Goal: Check status: Check status

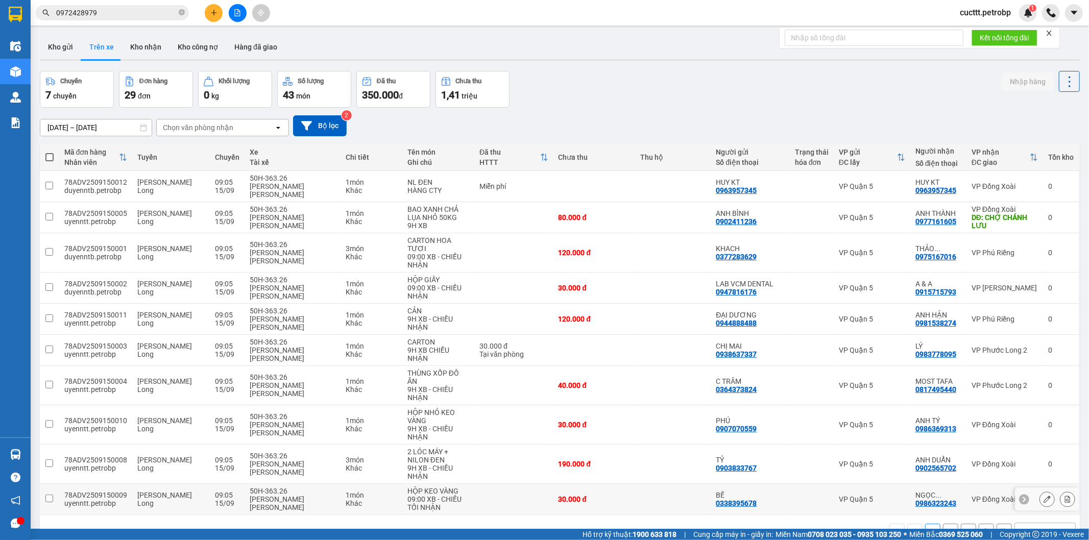
click at [474, 484] on td at bounding box center [513, 499] width 79 height 31
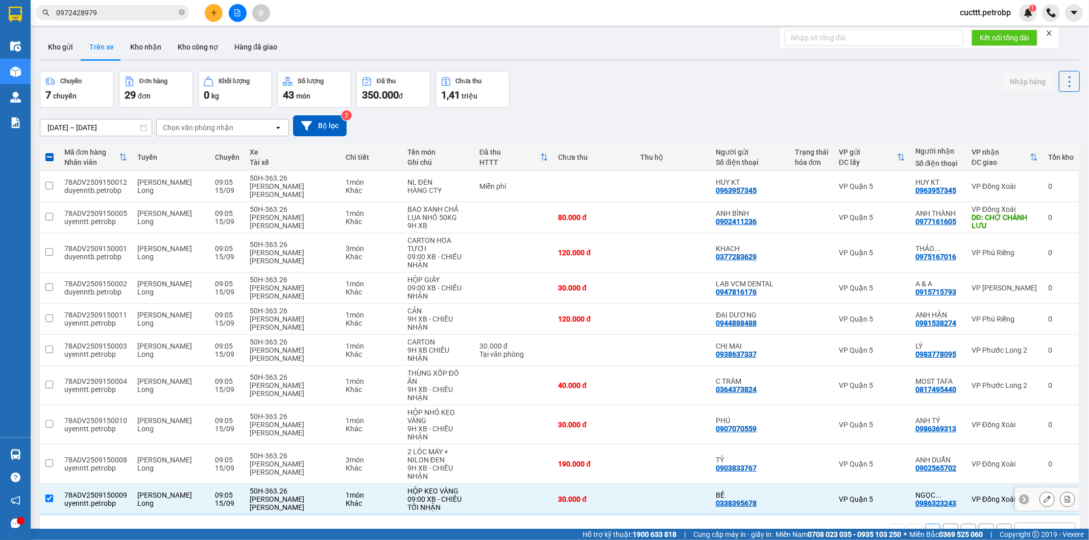
click at [511, 491] on td at bounding box center [513, 499] width 79 height 31
checkbox input "false"
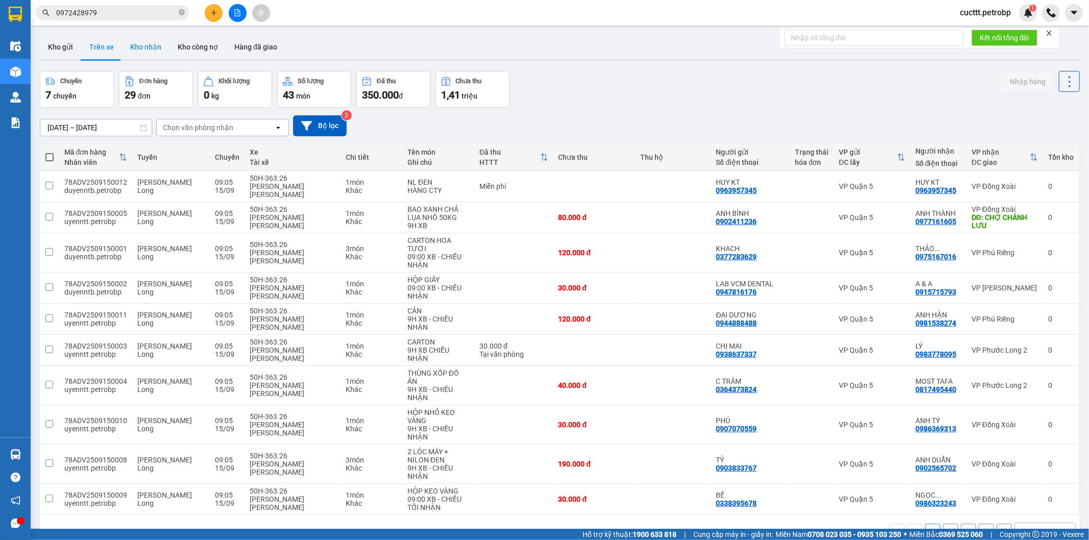
click at [134, 52] on button "Kho nhận" at bounding box center [145, 47] width 47 height 25
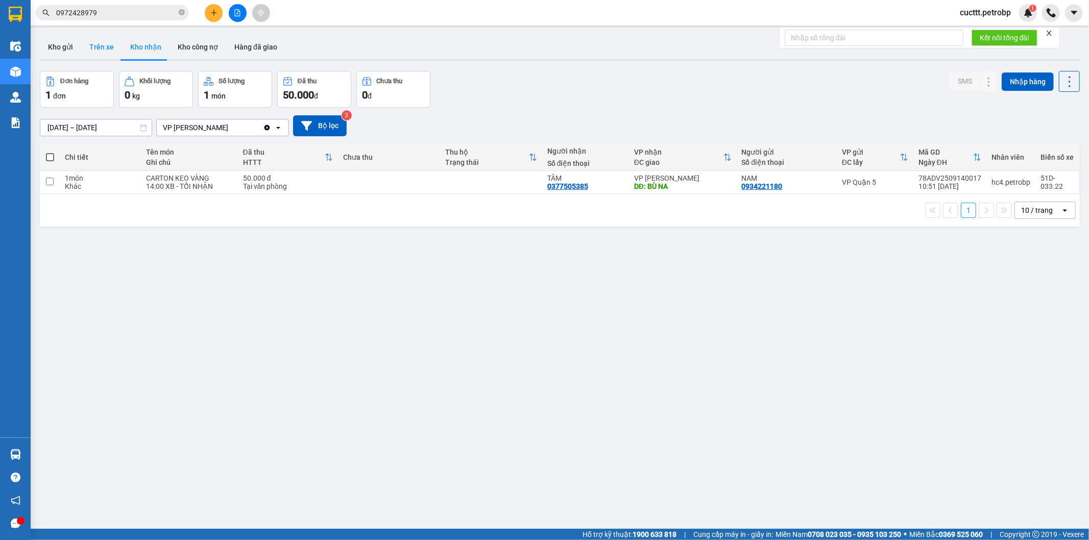
click at [104, 52] on button "Trên xe" at bounding box center [101, 47] width 41 height 25
type input "[DATE] – [DATE]"
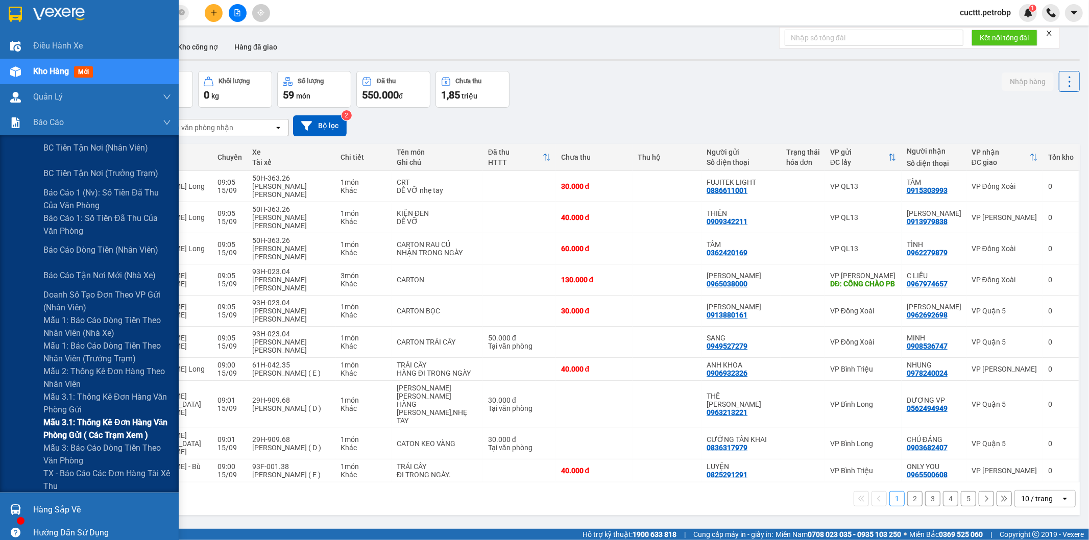
click at [116, 417] on span "Mẫu 3.1: Thống kê đơn hàng văn phòng gửi ( các trạm xem )" at bounding box center [107, 429] width 128 height 26
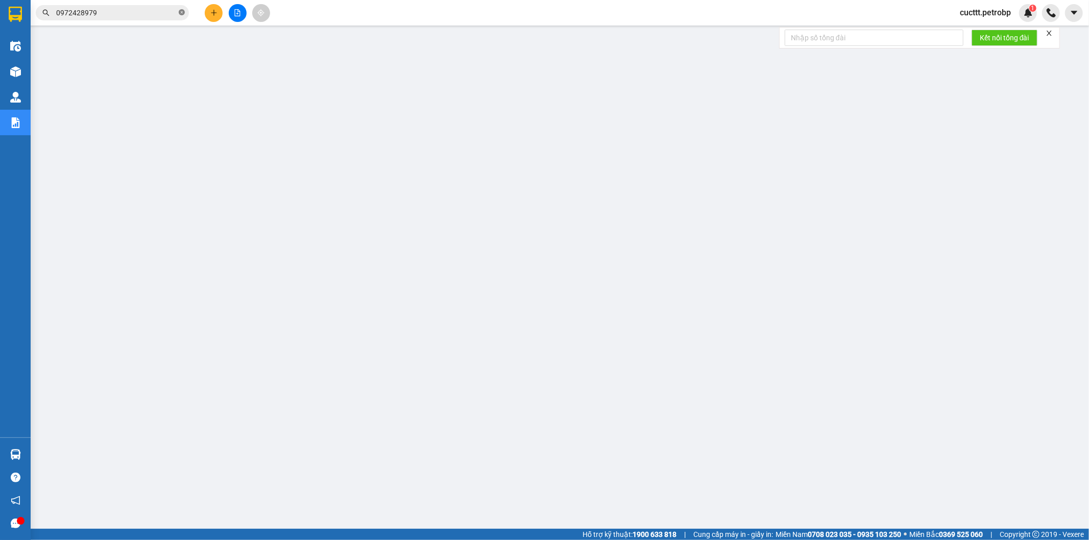
click at [183, 13] on icon "close-circle" at bounding box center [182, 12] width 6 height 6
click at [169, 13] on input "text" at bounding box center [116, 12] width 121 height 11
paste input "ĐX2509150004"
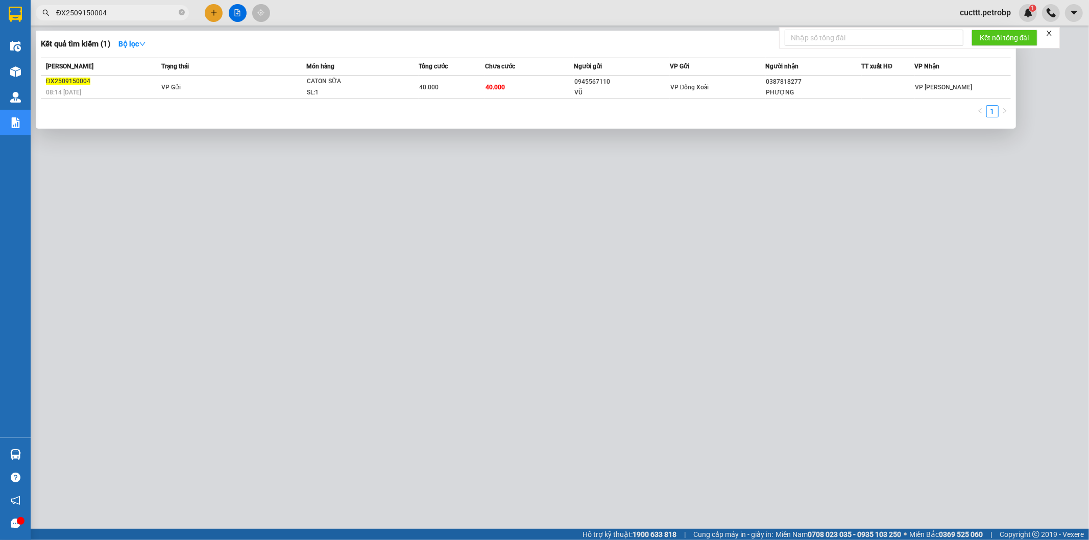
type input "ĐX2509150004"
click at [491, 217] on div at bounding box center [544, 270] width 1089 height 540
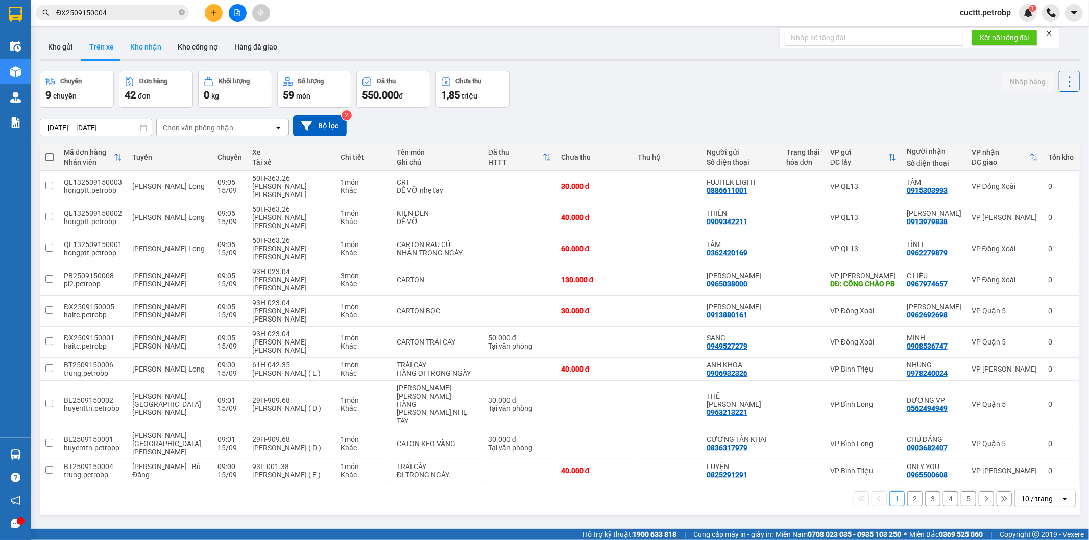
click at [139, 47] on button "Kho nhận" at bounding box center [145, 47] width 47 height 25
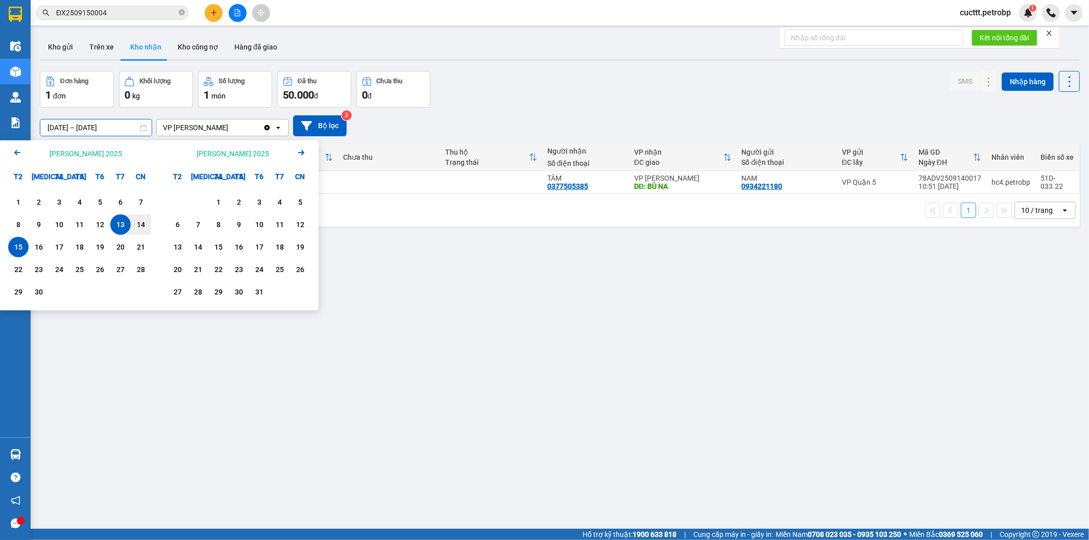
click at [95, 124] on input "[DATE] – [DATE]" at bounding box center [95, 127] width 111 height 16
click at [14, 199] on div "1" at bounding box center [18, 202] width 14 height 12
click at [18, 248] on div "15" at bounding box center [18, 247] width 14 height 12
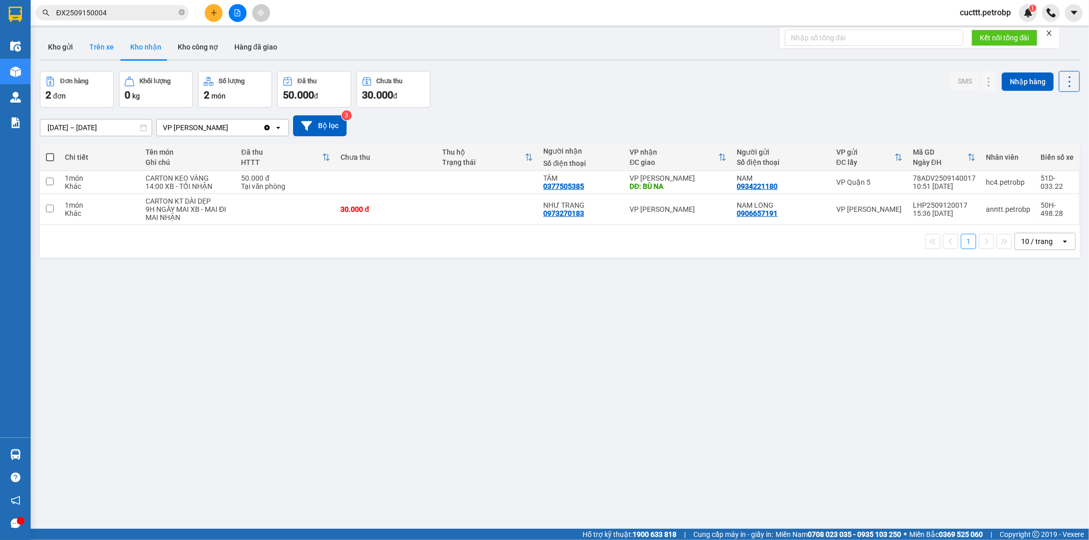
click at [101, 46] on button "Trên xe" at bounding box center [101, 47] width 41 height 25
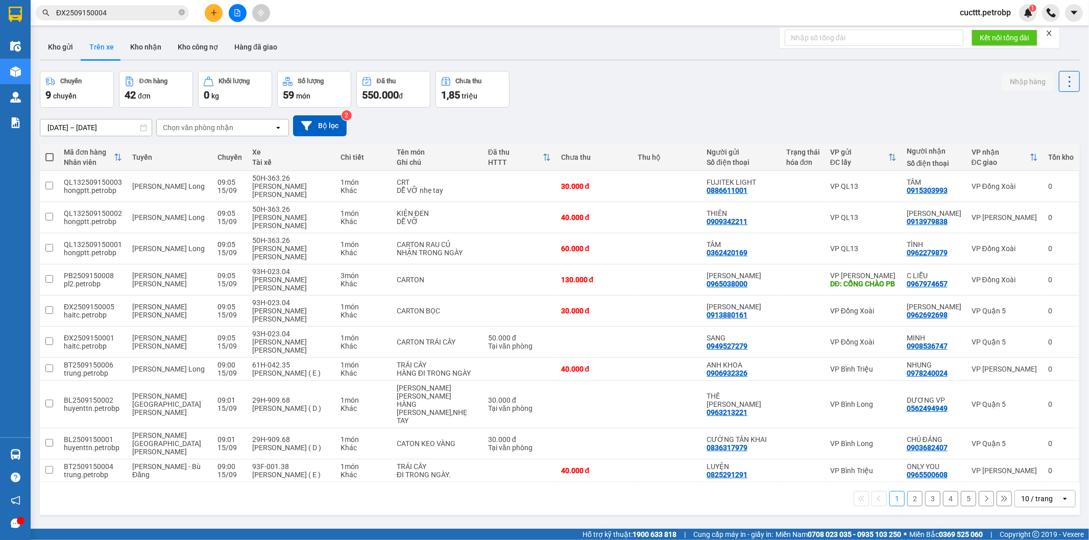
click at [165, 127] on div "Chọn văn phòng nhận" at bounding box center [198, 128] width 70 height 10
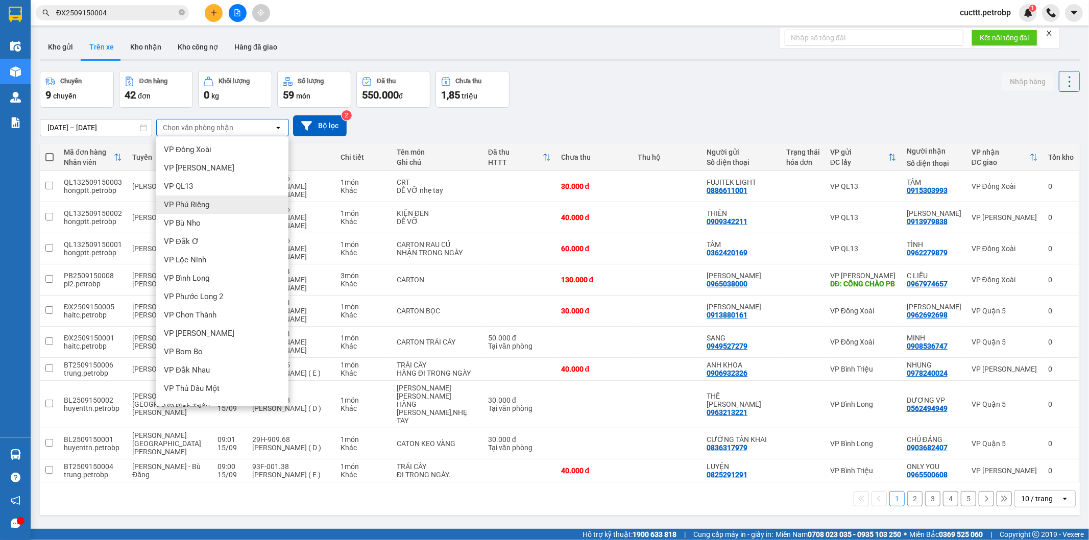
scroll to position [160, 0]
click at [212, 321] on div "VP [PERSON_NAME]" at bounding box center [222, 320] width 133 height 18
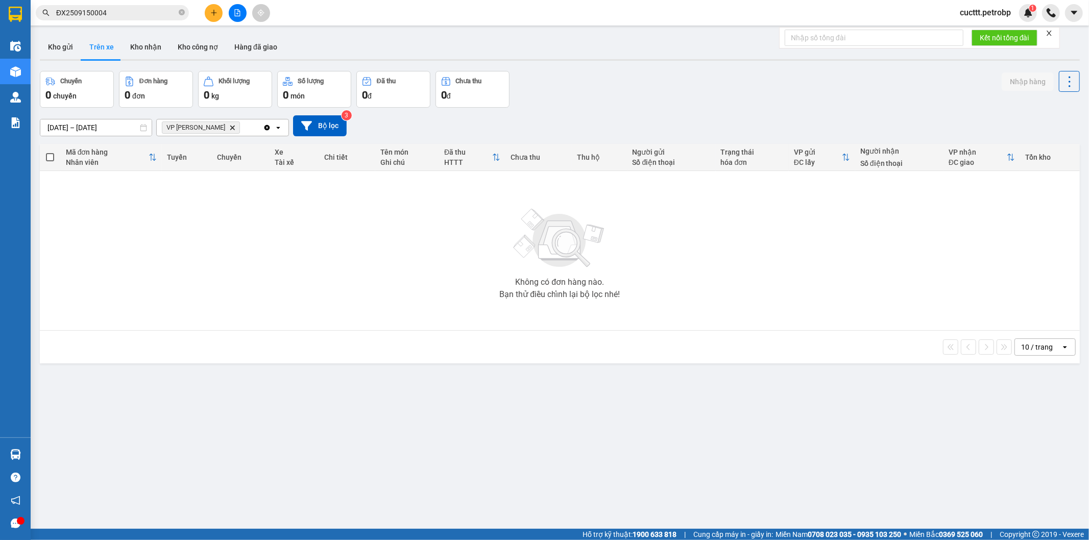
click at [117, 128] on input "[DATE] – [DATE]" at bounding box center [95, 127] width 111 height 16
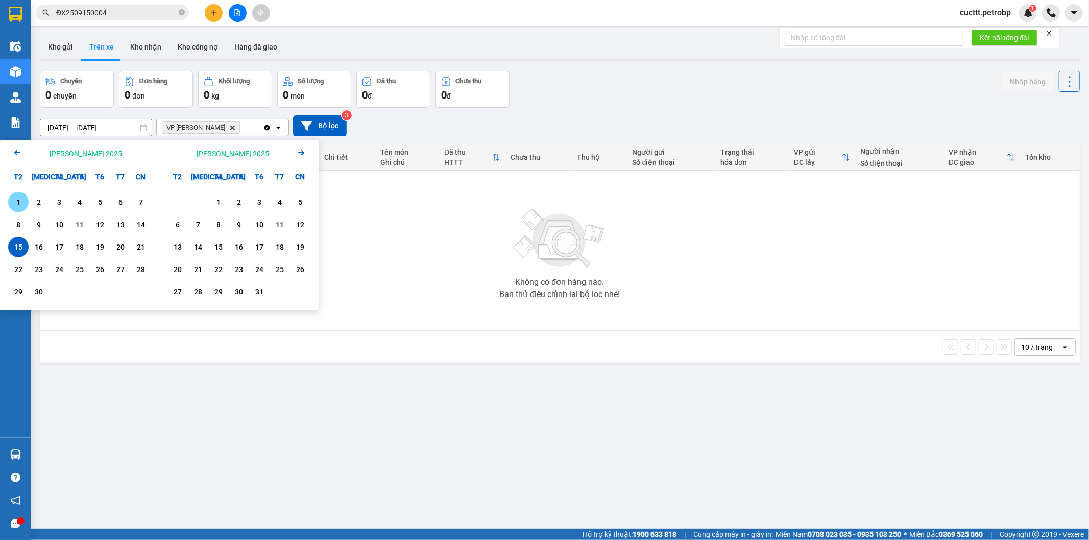
click at [21, 201] on div "1" at bounding box center [18, 202] width 14 height 12
click at [18, 245] on div "15" at bounding box center [18, 247] width 14 height 12
type input "[DATE] – [DATE]"
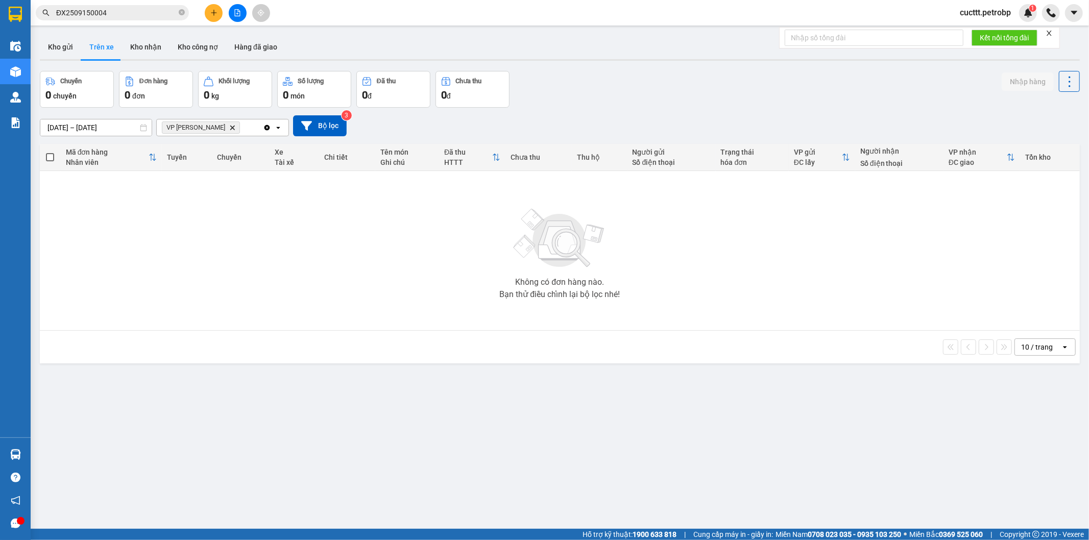
click at [185, 268] on div "Không có đơn hàng nào. Bạn thử điều chỉnh lại bộ lọc nhé!" at bounding box center [560, 250] width 1030 height 153
click at [138, 41] on button "Kho nhận" at bounding box center [145, 47] width 47 height 25
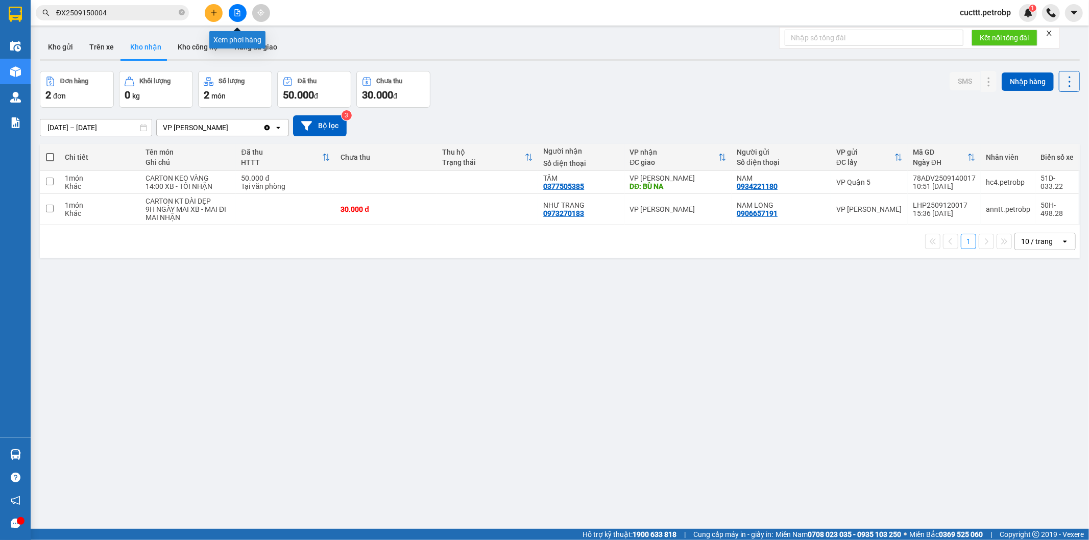
click at [234, 11] on icon "file-add" at bounding box center [237, 12] width 7 height 7
click at [106, 49] on button "Trên xe" at bounding box center [101, 47] width 41 height 25
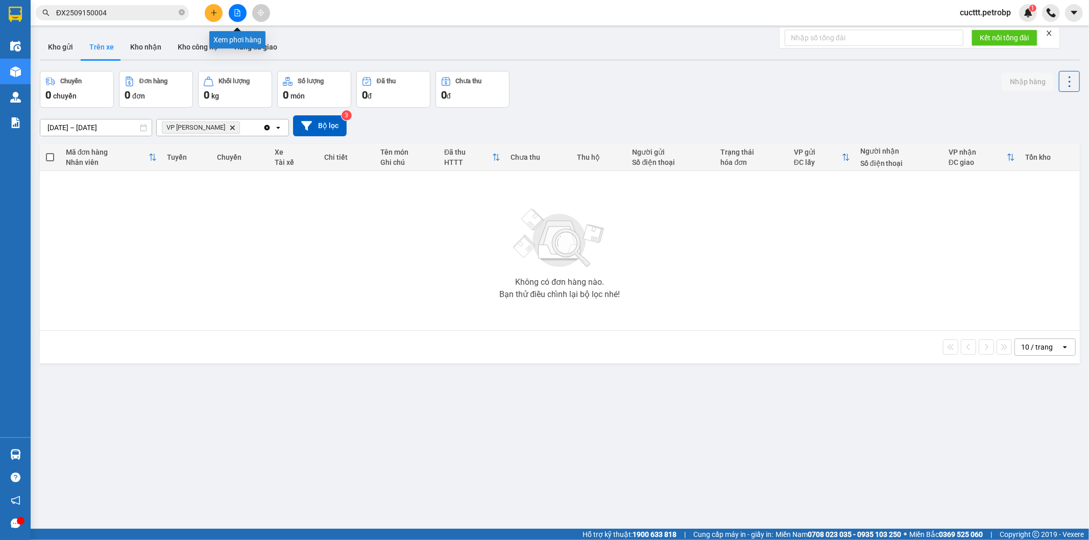
click at [237, 11] on icon "file-add" at bounding box center [237, 12] width 7 height 7
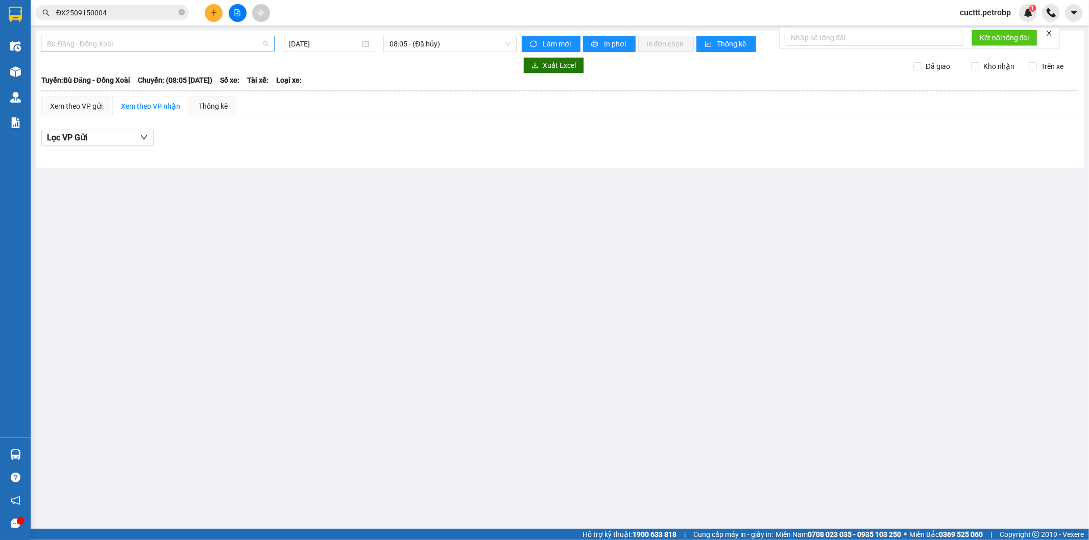
click at [182, 38] on span "Bù Đăng - Đồng Xoài" at bounding box center [158, 43] width 222 height 15
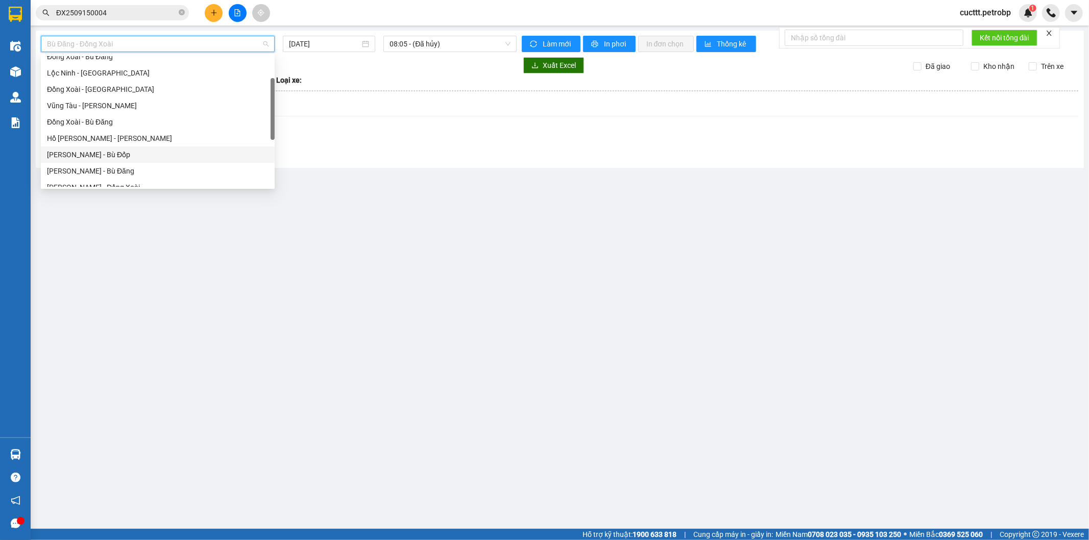
scroll to position [113, 0]
click at [138, 150] on div "[PERSON_NAME] Long" at bounding box center [158, 146] width 222 height 11
type input "[DATE]"
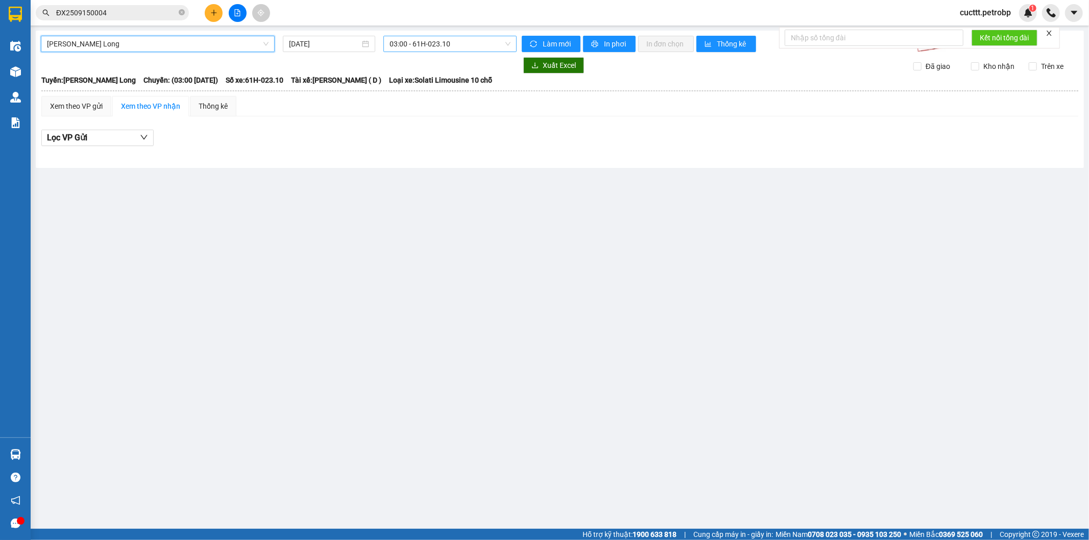
click at [453, 43] on span "03:00 - 61H-023.10" at bounding box center [450, 43] width 121 height 15
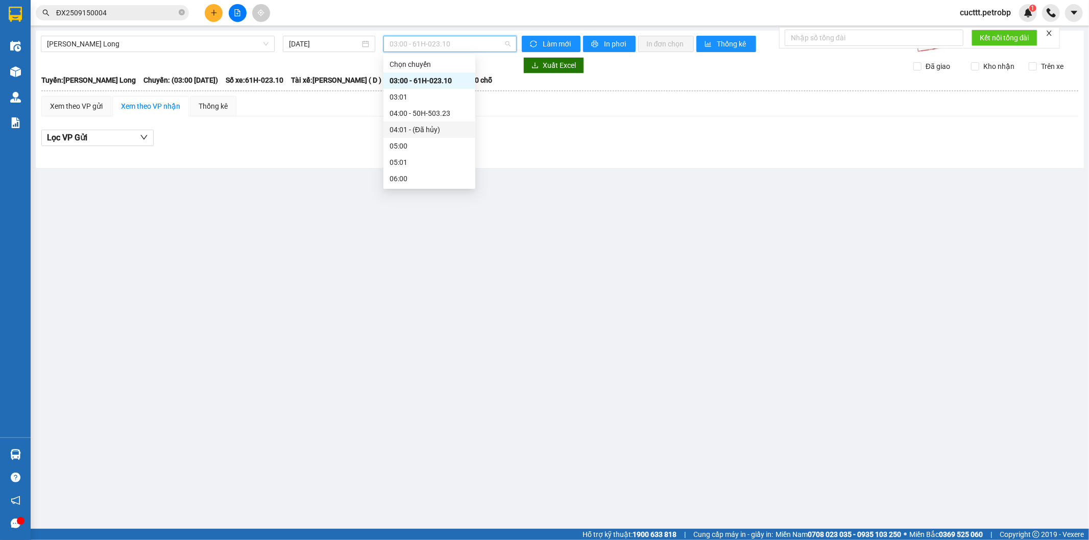
scroll to position [170, 0]
click at [442, 154] on div "09:05 - 50H-363.26" at bounding box center [430, 155] width 80 height 11
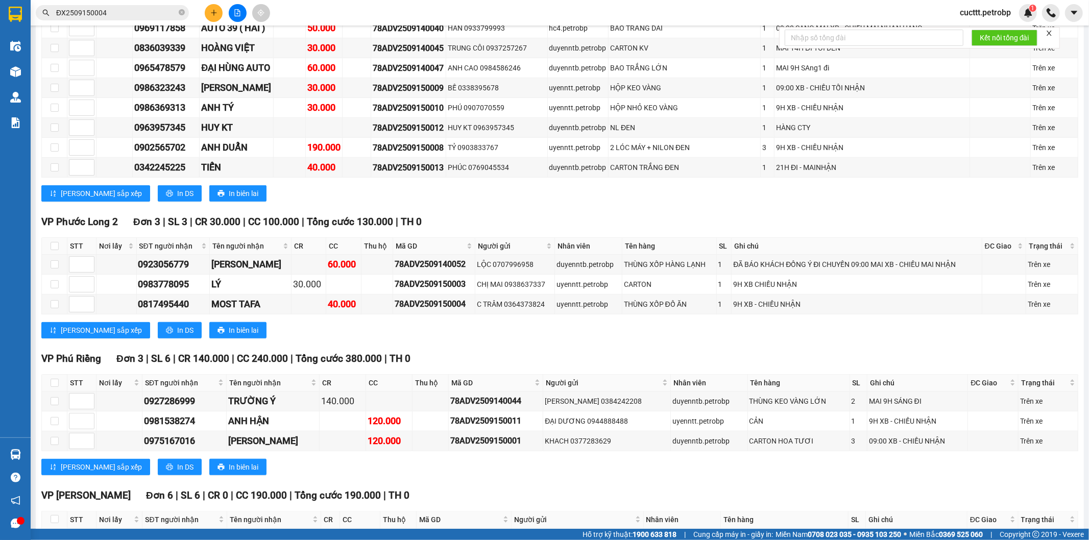
scroll to position [687, 0]
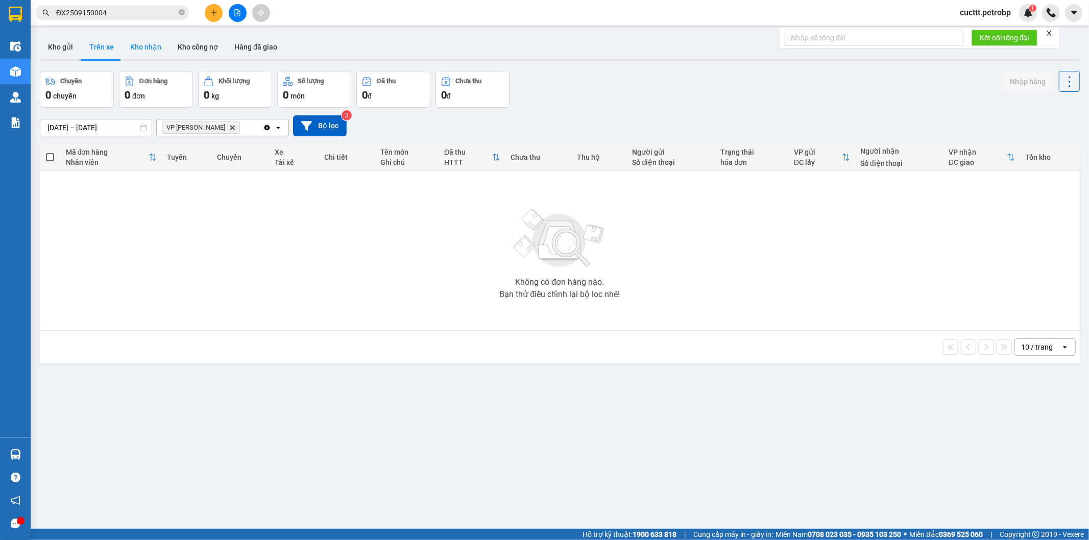
click at [136, 51] on button "Kho nhận" at bounding box center [145, 47] width 47 height 25
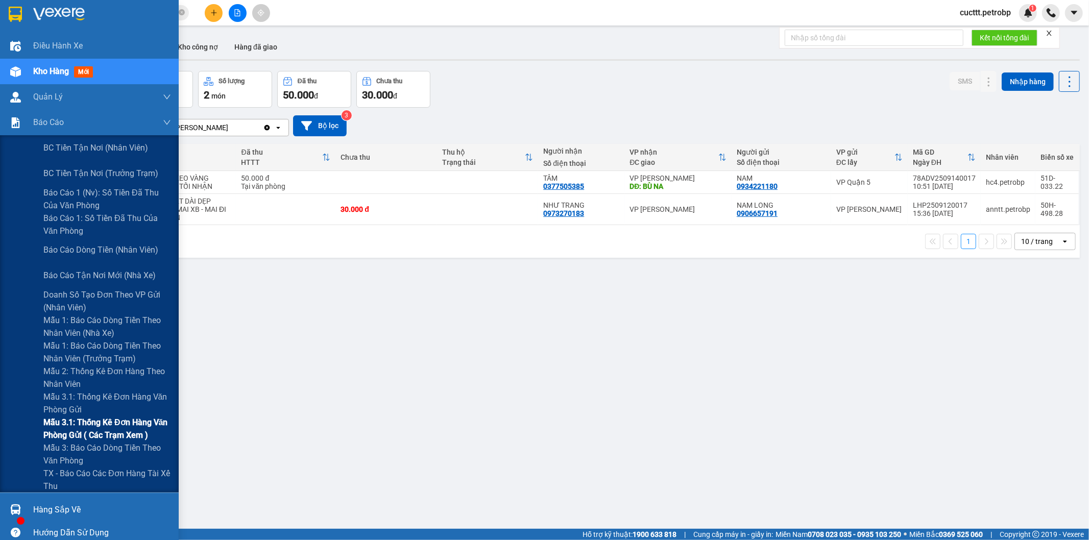
click at [141, 435] on span "Mẫu 3.1: Thống kê đơn hàng văn phòng gửi ( các trạm xem )" at bounding box center [107, 429] width 128 height 26
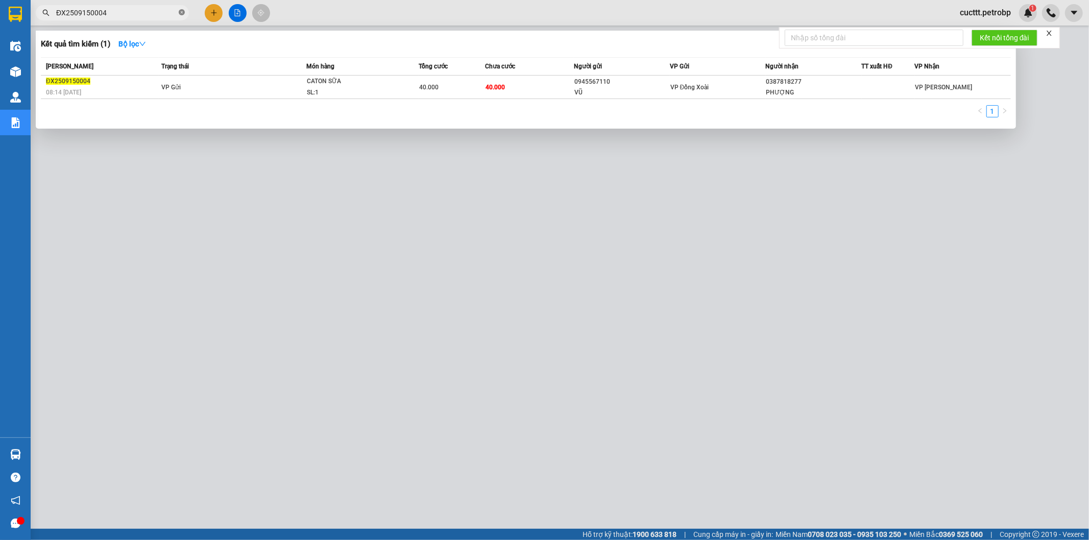
click at [181, 13] on icon "close-circle" at bounding box center [182, 12] width 6 height 6
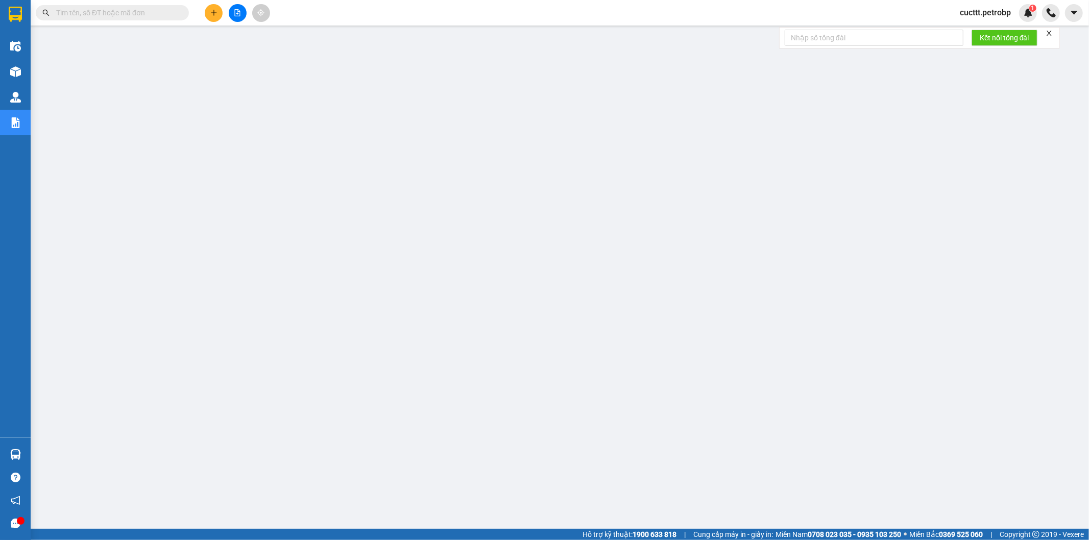
click at [108, 11] on input "text" at bounding box center [116, 12] width 121 height 11
paste input "MH2509140001"
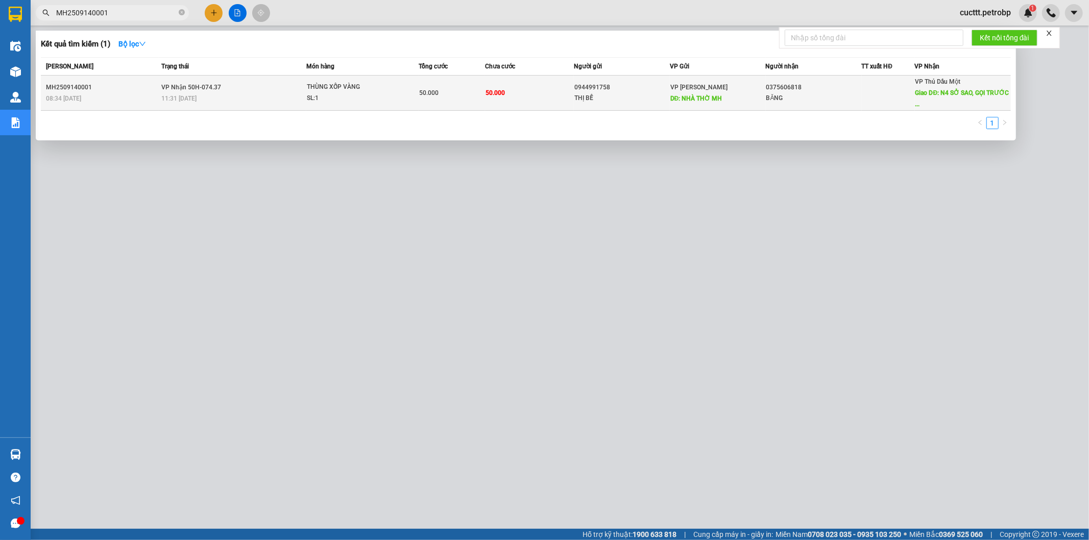
type input "MH2509140001"
click at [870, 103] on td at bounding box center [888, 93] width 53 height 35
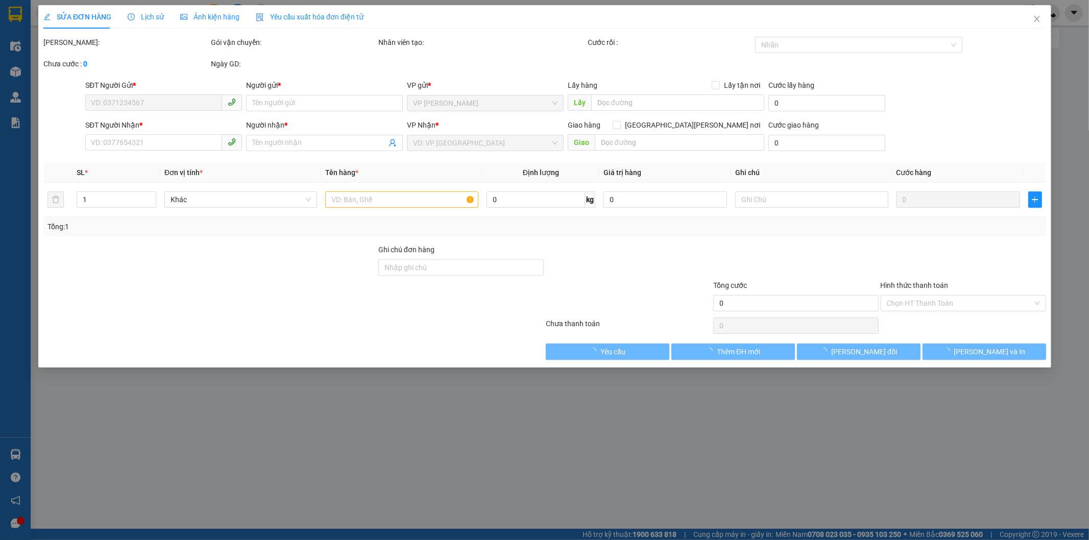
type input "0944991758"
type input "THỊ BẾ"
type input "NHÀ THỜ MH"
type input "0375606818"
type input "BĂNG"
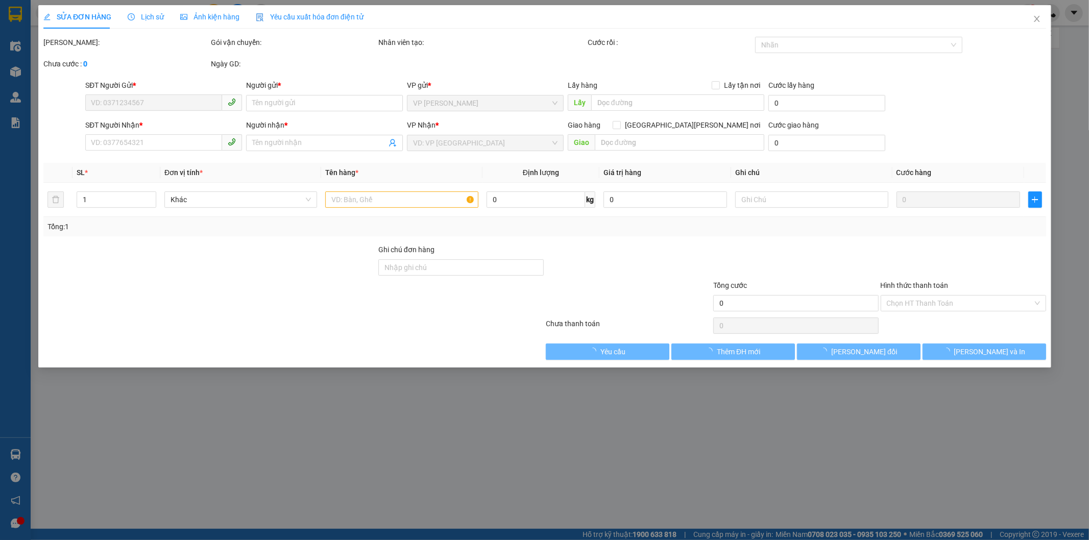
type input "N4 SỞ SAO, GỌI TRƯỚC 30P"
type input "50.000"
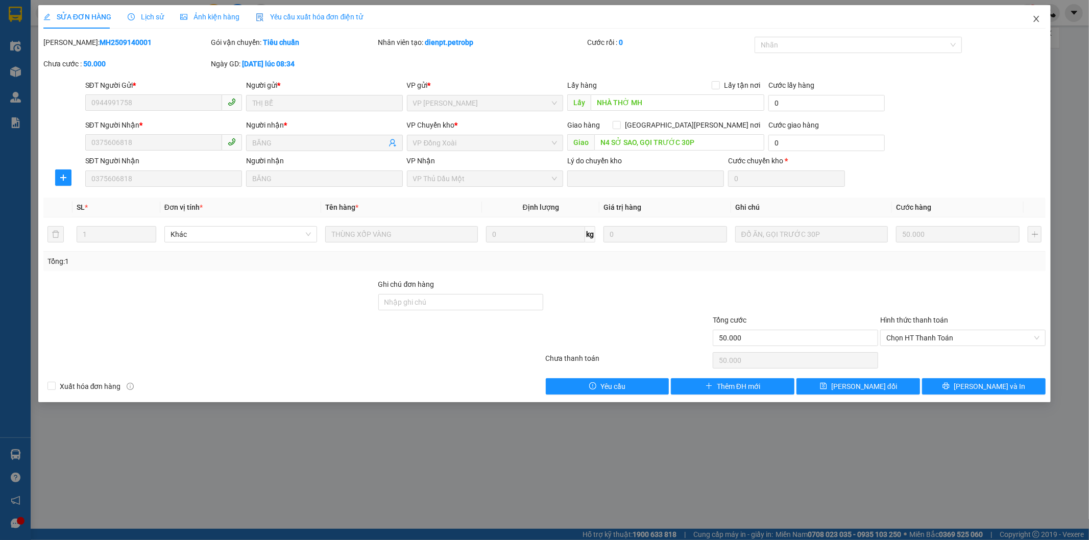
click at [1034, 18] on icon "close" at bounding box center [1037, 19] width 8 height 8
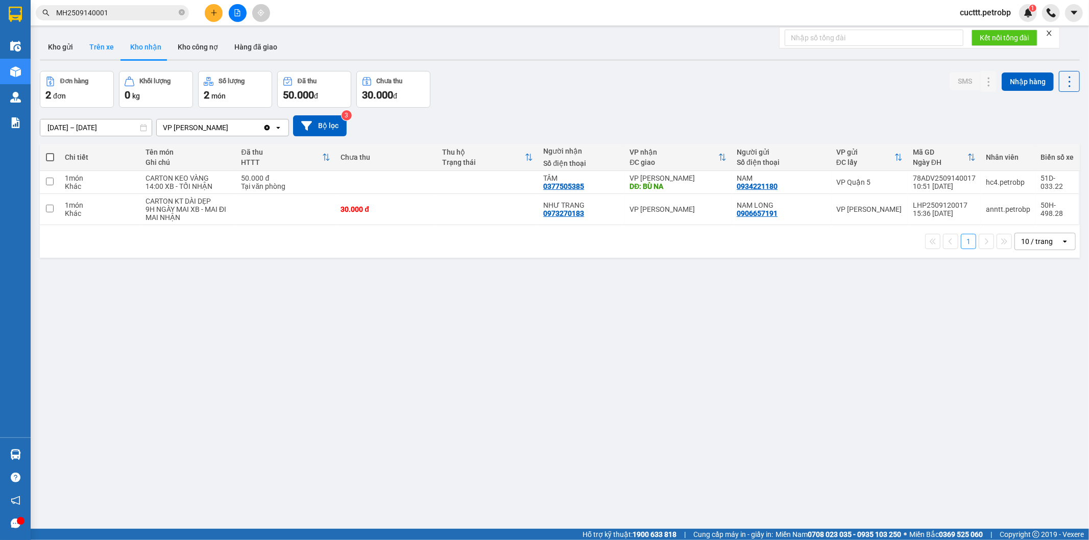
click at [95, 54] on button "Trên xe" at bounding box center [101, 47] width 41 height 25
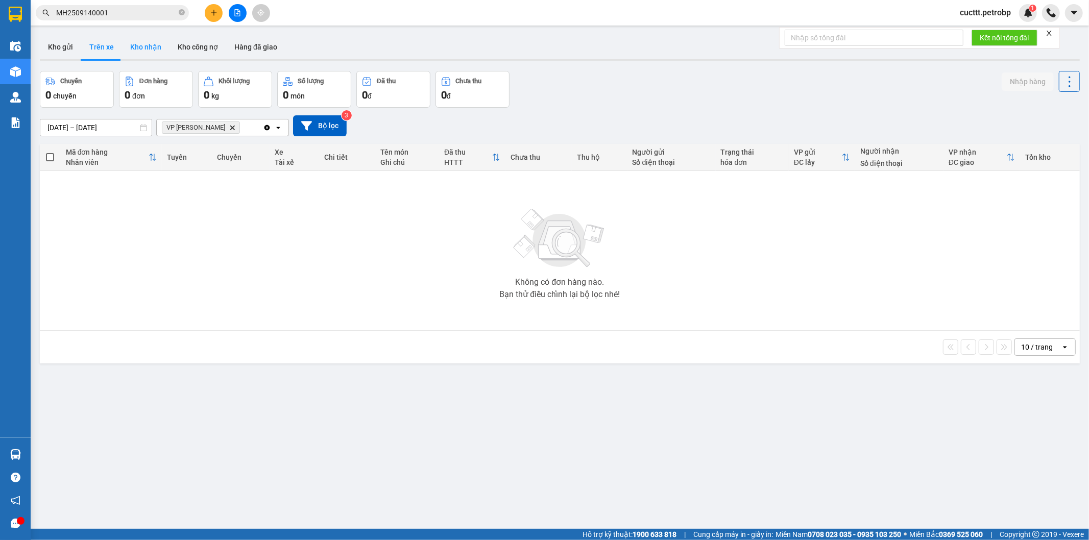
click at [144, 47] on button "Kho nhận" at bounding box center [145, 47] width 47 height 25
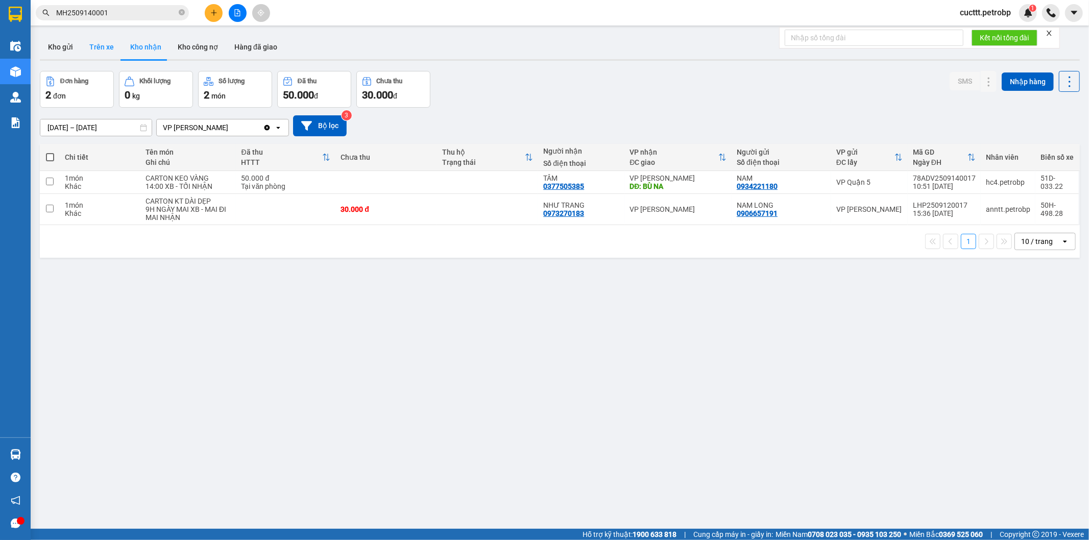
click at [101, 49] on button "Trên xe" at bounding box center [101, 47] width 41 height 25
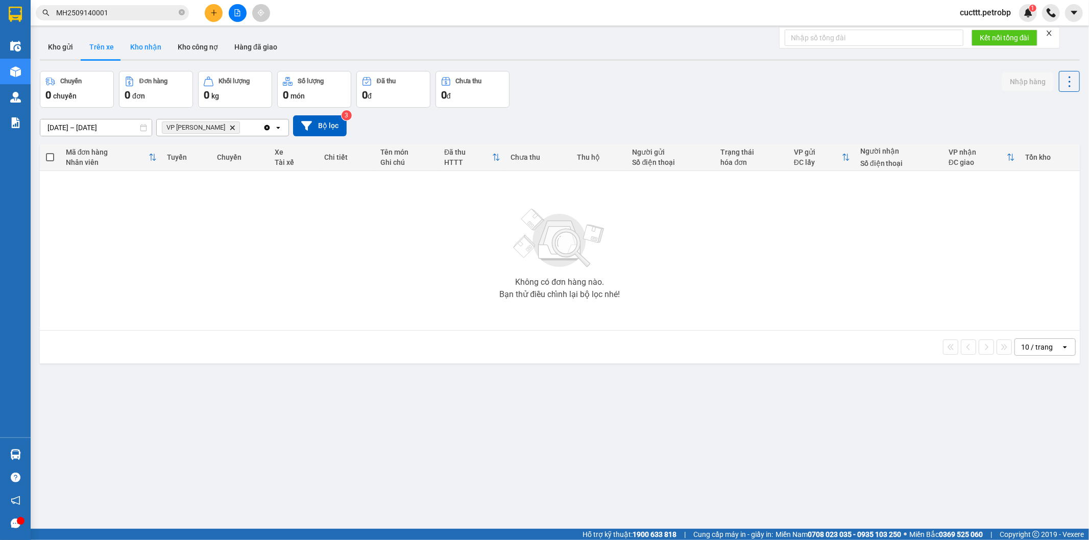
click at [141, 51] on button "Kho nhận" at bounding box center [145, 47] width 47 height 25
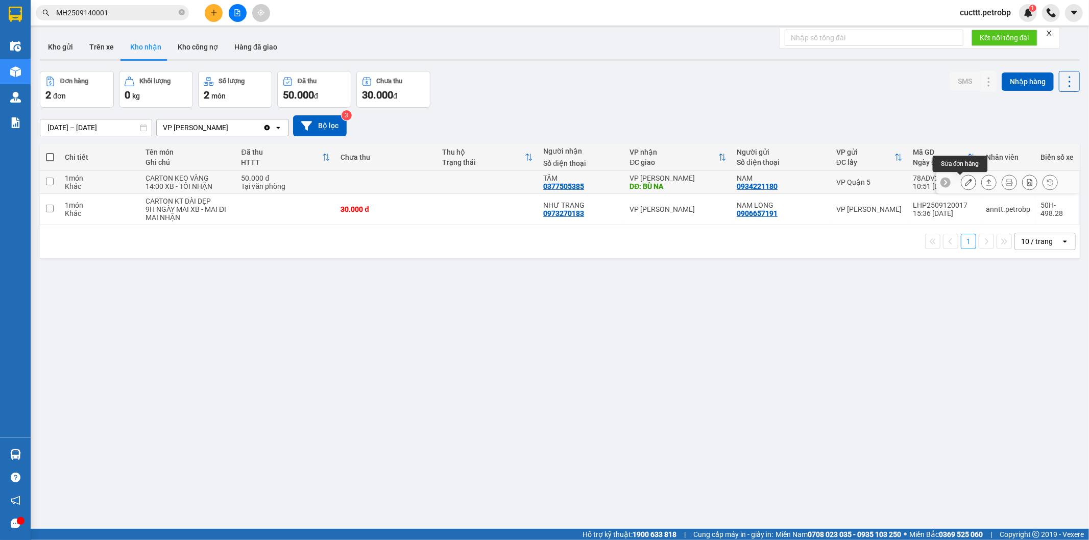
click at [965, 183] on icon at bounding box center [968, 182] width 7 height 7
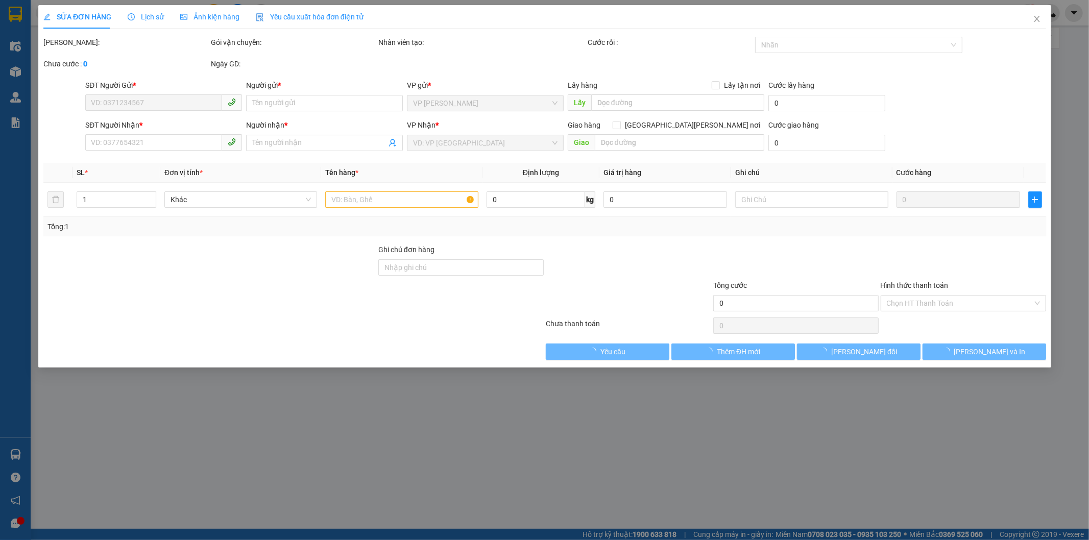
type input "0934221180"
type input "NAM"
type input "0377505385"
type input "TÂM"
type input "BÙ NA"
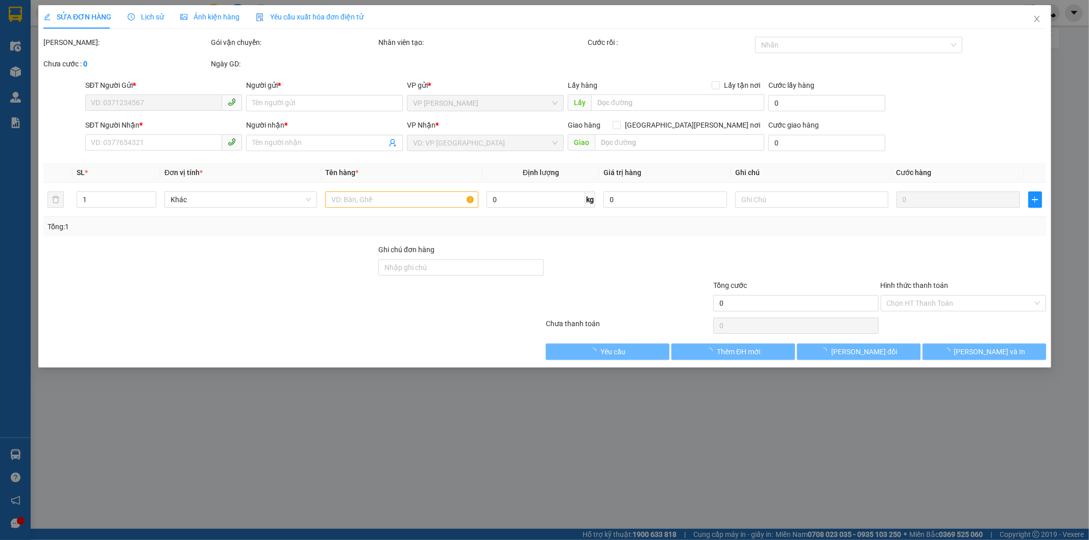
type input "50.000"
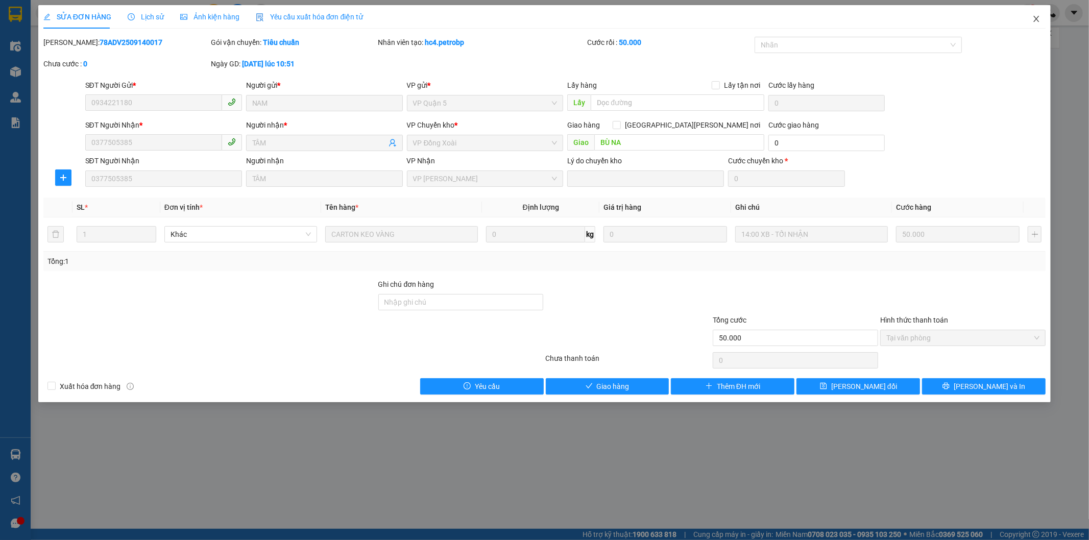
click at [1033, 17] on icon "close" at bounding box center [1037, 19] width 8 height 8
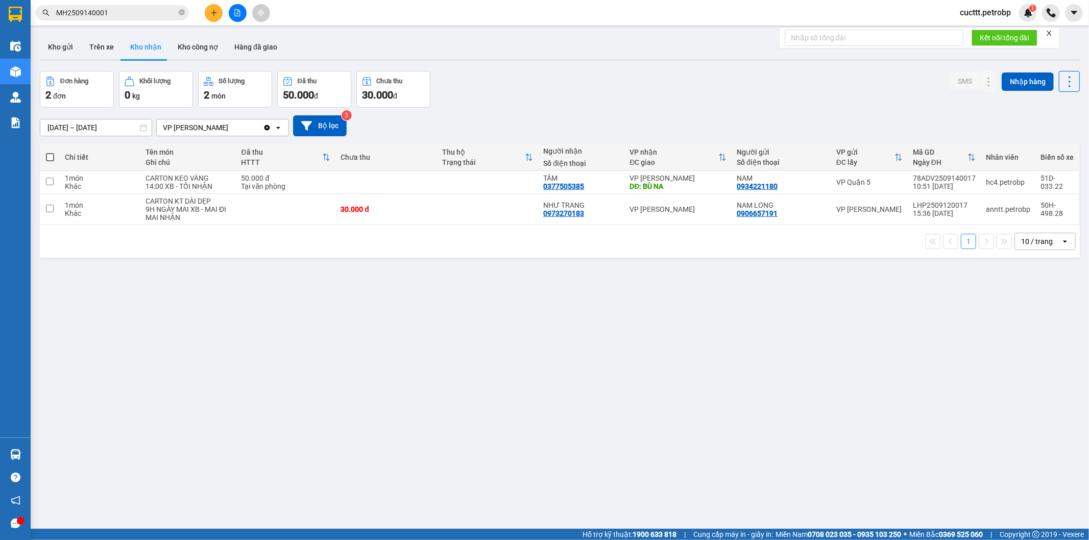
click at [185, 295] on div "ver 1.8.143 Kho gửi Trên xe Kho [PERSON_NAME] công nợ Hàng đã [PERSON_NAME] hàn…" at bounding box center [560, 301] width 1048 height 540
click at [83, 52] on button "Trên xe" at bounding box center [101, 47] width 41 height 25
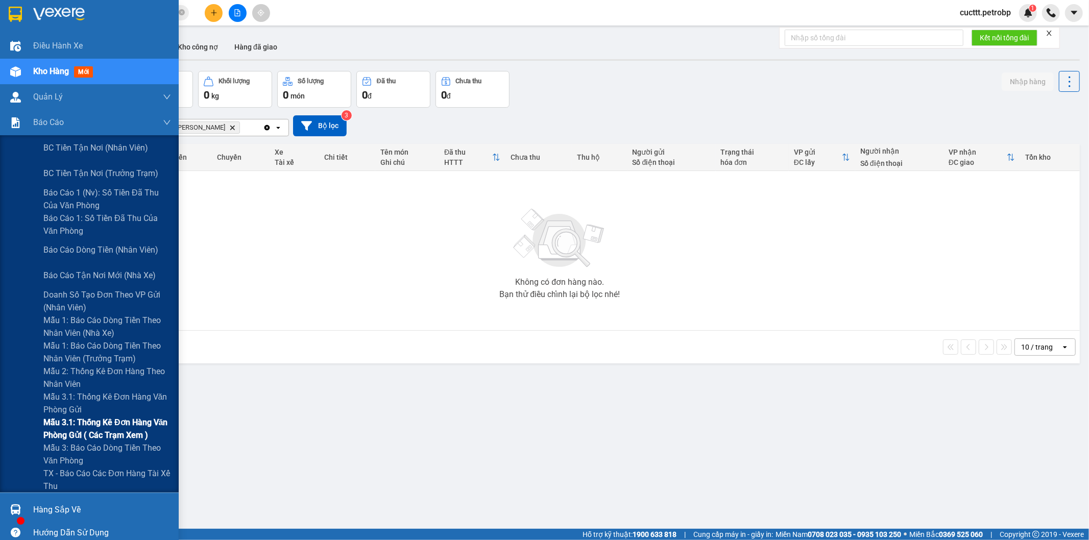
click at [140, 423] on span "Mẫu 3.1: Thống kê đơn hàng văn phòng gửi ( các trạm xem )" at bounding box center [107, 429] width 128 height 26
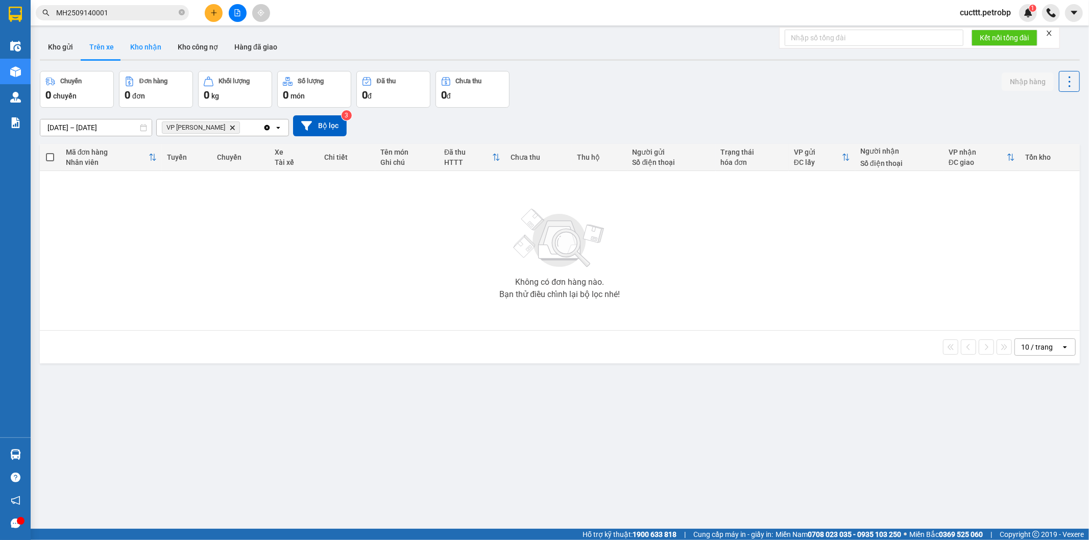
click at [140, 47] on button "Kho nhận" at bounding box center [145, 47] width 47 height 25
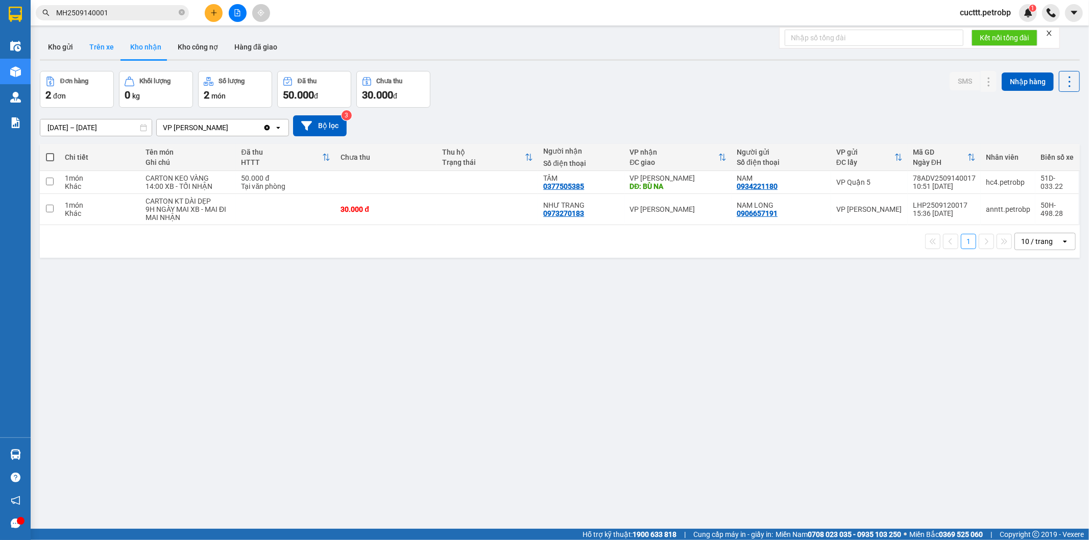
click at [106, 47] on button "Trên xe" at bounding box center [101, 47] width 41 height 25
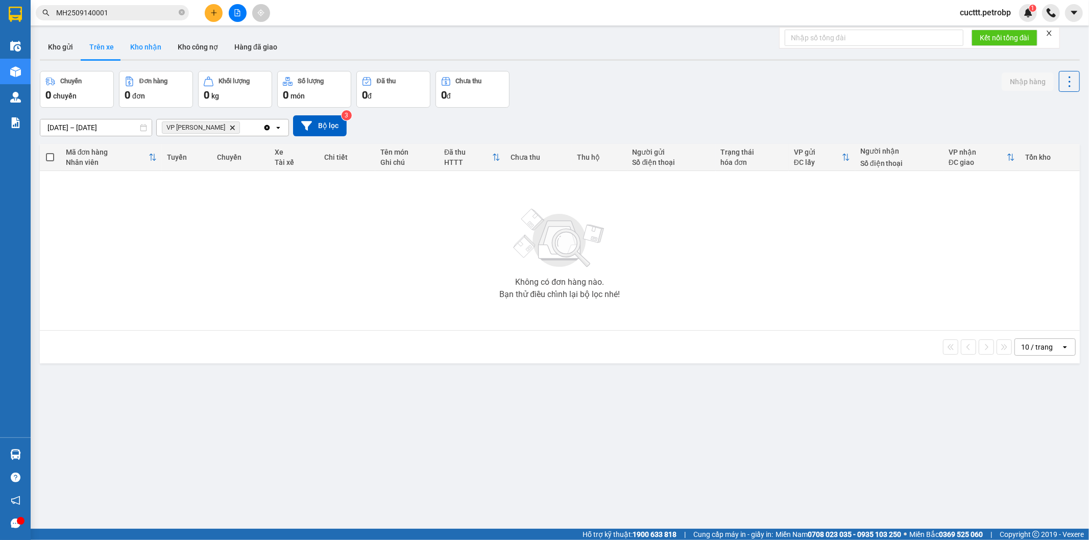
click at [138, 53] on button "Kho nhận" at bounding box center [145, 47] width 47 height 25
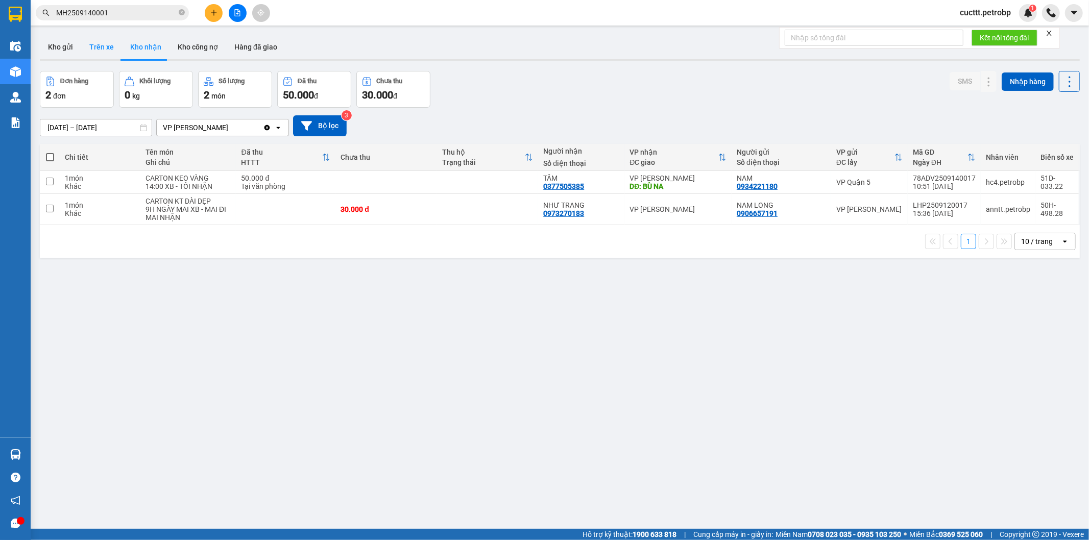
click at [94, 40] on button "Trên xe" at bounding box center [101, 47] width 41 height 25
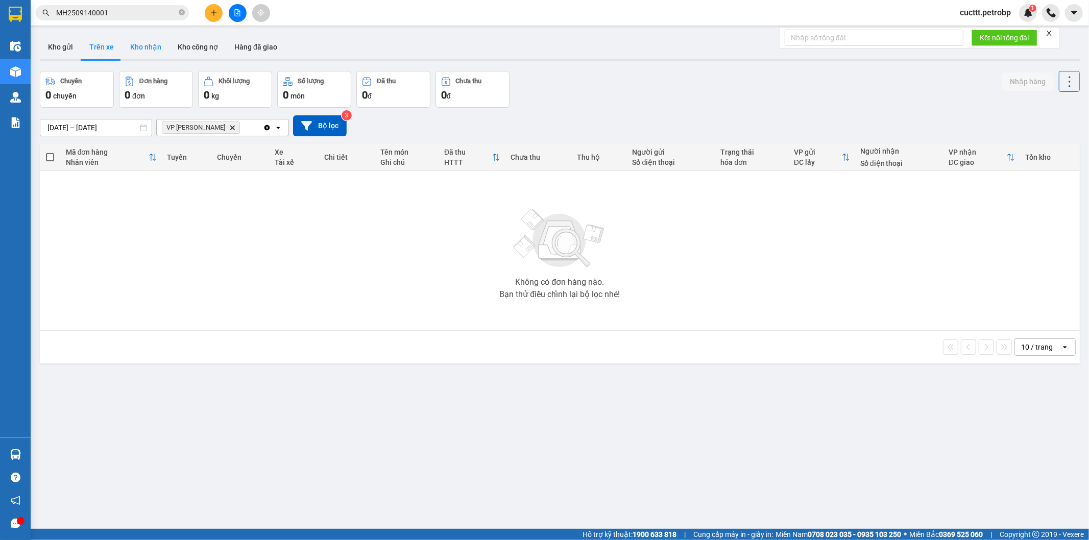
click at [135, 49] on button "Kho nhận" at bounding box center [145, 47] width 47 height 25
